Goal: Information Seeking & Learning: Find specific fact

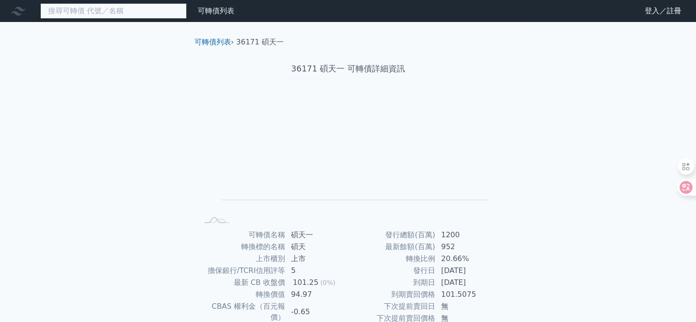
click at [78, 12] on input at bounding box center [113, 11] width 147 height 16
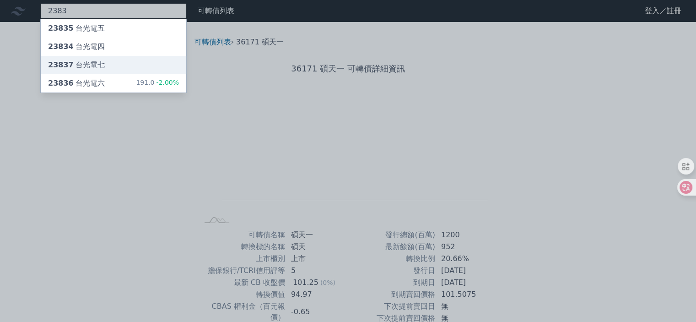
type input "2383"
click at [92, 64] on div "23837 台光電七" at bounding box center [76, 65] width 57 height 11
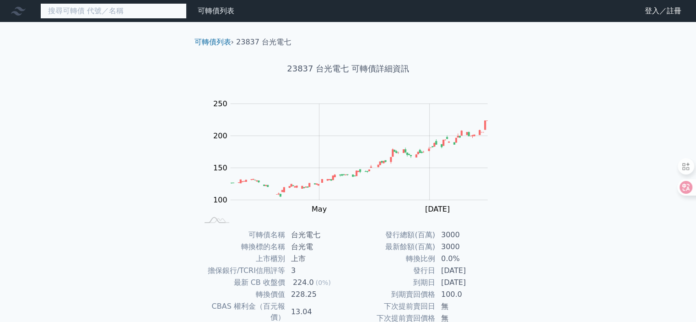
click at [101, 11] on input at bounding box center [113, 11] width 147 height 16
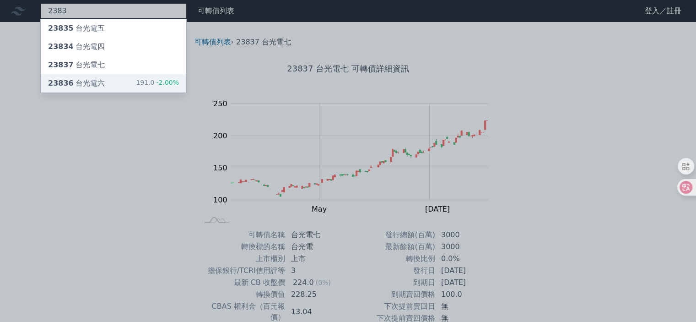
type input "2383"
click at [106, 82] on div "23836 台光電六 191.0 -2.00%" at bounding box center [114, 83] width 146 height 18
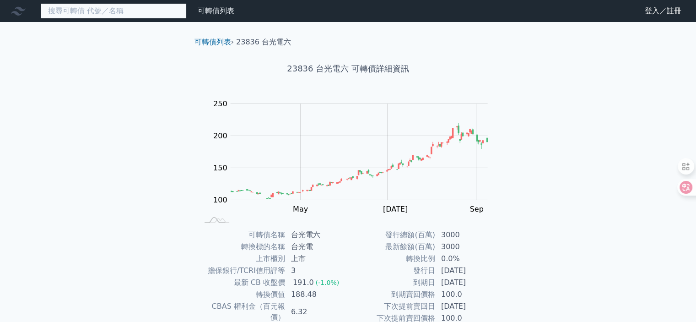
click at [94, 11] on input at bounding box center [113, 11] width 147 height 16
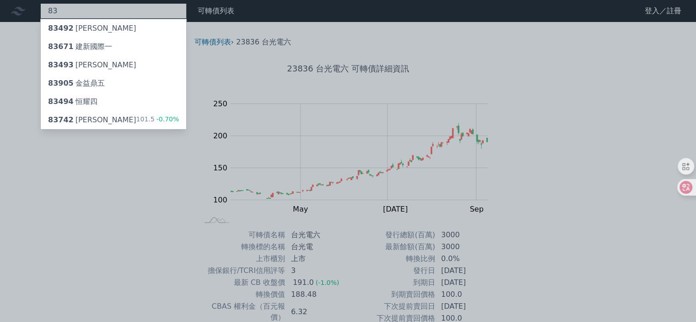
type input "8"
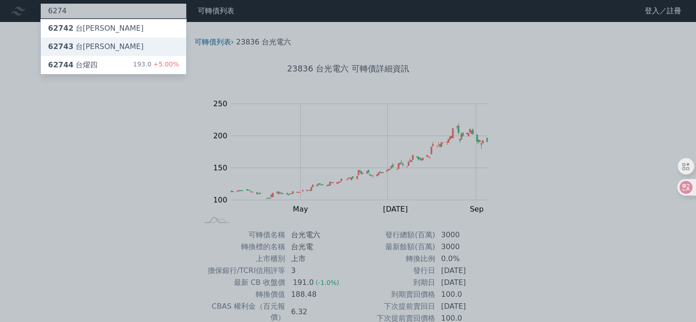
type input "6274"
click at [99, 43] on div "62743 台[PERSON_NAME]" at bounding box center [114, 47] width 146 height 18
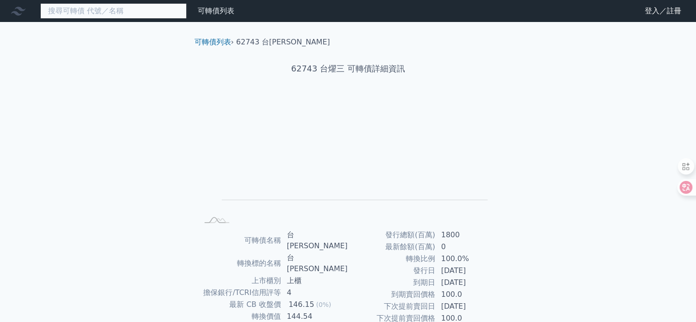
click at [94, 13] on input at bounding box center [113, 11] width 147 height 16
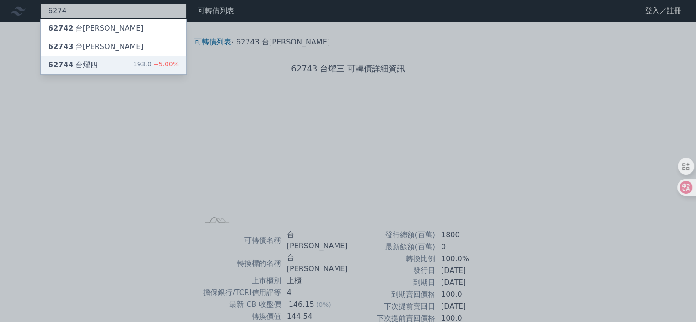
type input "6274"
click at [87, 64] on div "62744 台[PERSON_NAME]" at bounding box center [72, 65] width 49 height 11
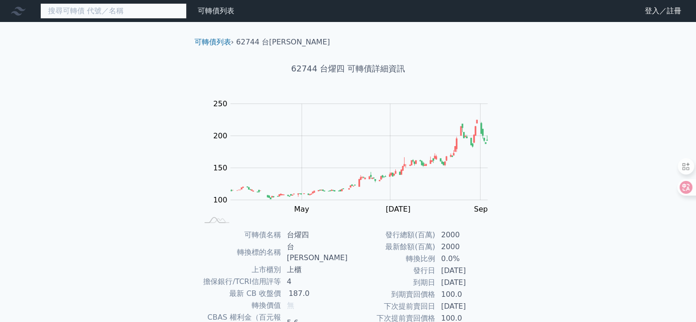
click at [82, 5] on input at bounding box center [113, 11] width 147 height 16
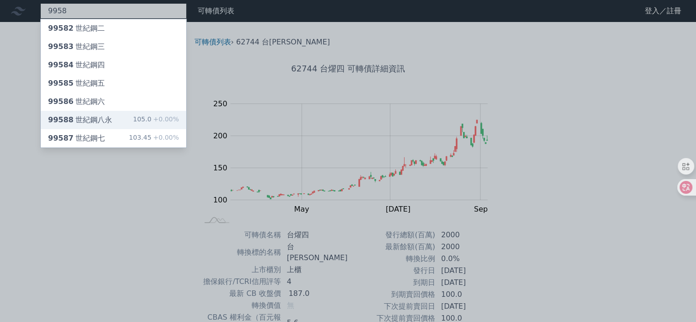
type input "9958"
click at [103, 119] on div "99588 世紀鋼八永" at bounding box center [80, 119] width 64 height 11
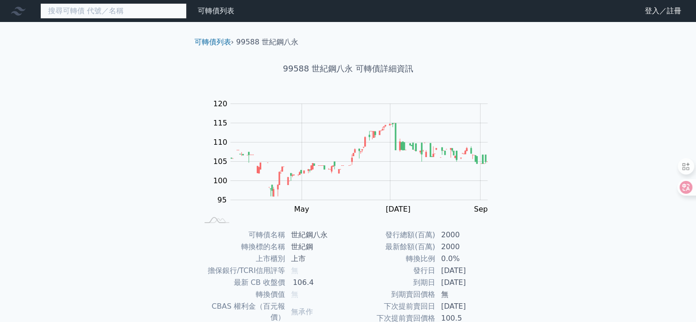
click at [89, 14] on input at bounding box center [113, 11] width 147 height 16
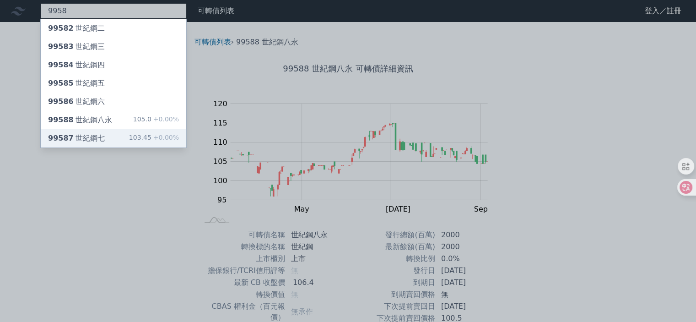
type input "9958"
click at [93, 135] on div "99587 世紀鋼七" at bounding box center [76, 138] width 57 height 11
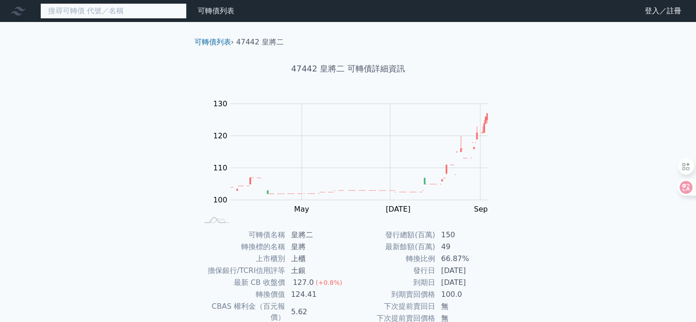
drag, startPoint x: 84, startPoint y: 3, endPoint x: 97, endPoint y: 13, distance: 16.0
click at [85, 3] on input at bounding box center [113, 11] width 147 height 16
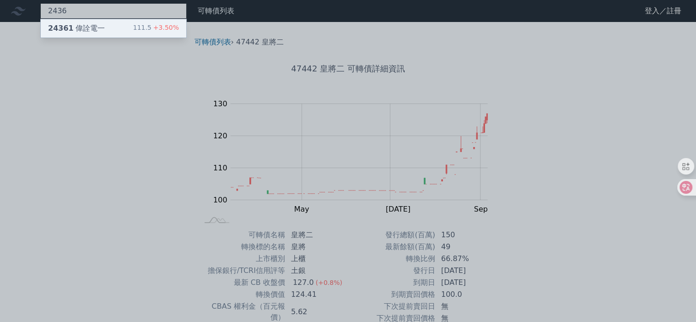
type input "2436"
click at [89, 28] on div "24361 偉詮電一" at bounding box center [76, 28] width 57 height 11
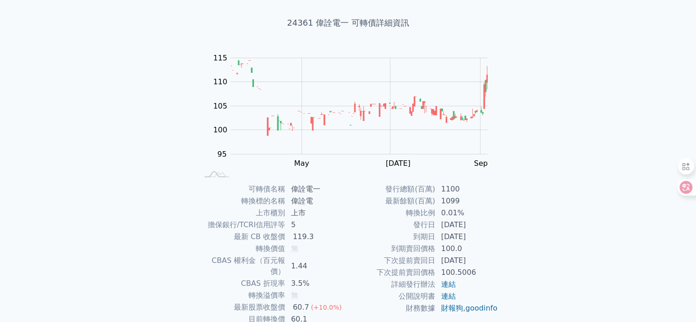
scroll to position [92, 0]
